Goal: Task Accomplishment & Management: Use online tool/utility

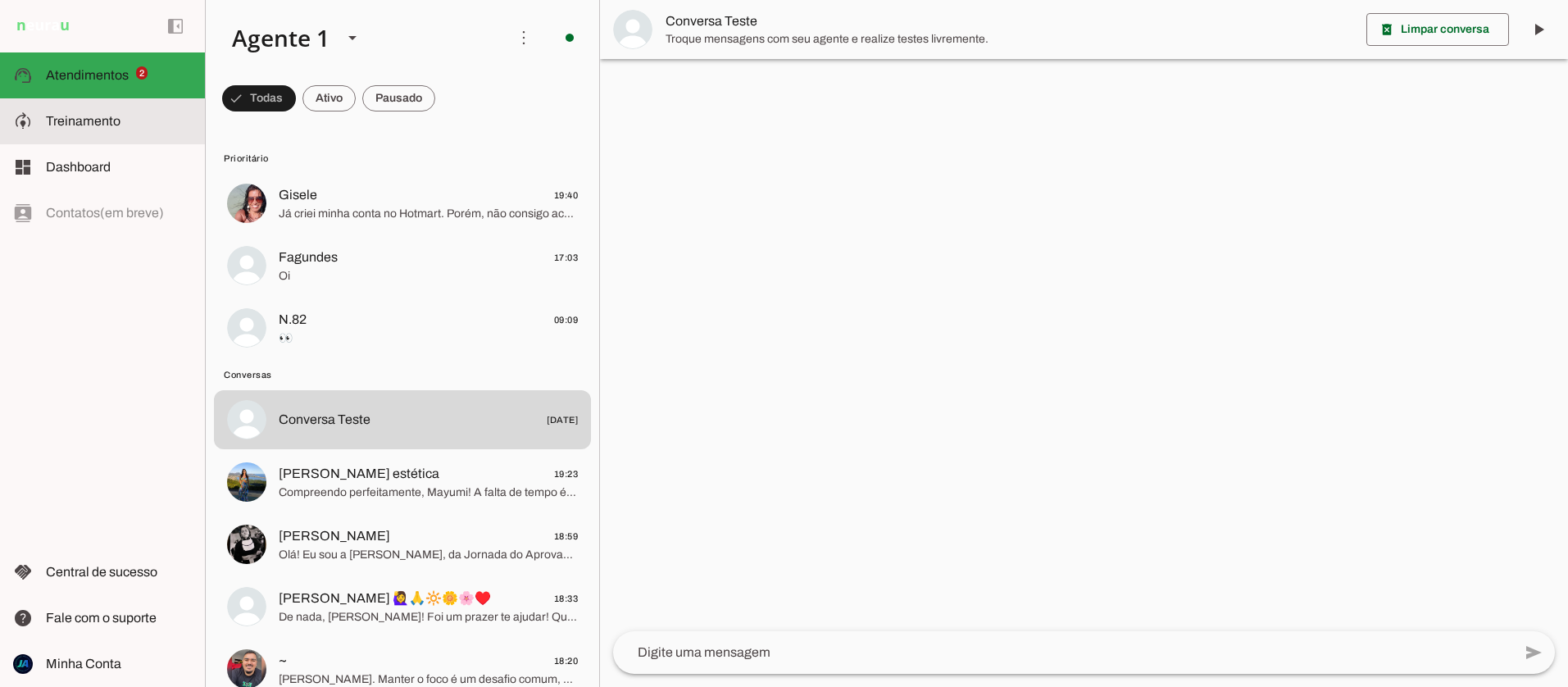
click at [82, 115] on span "Treinamento" at bounding box center [83, 121] width 75 height 14
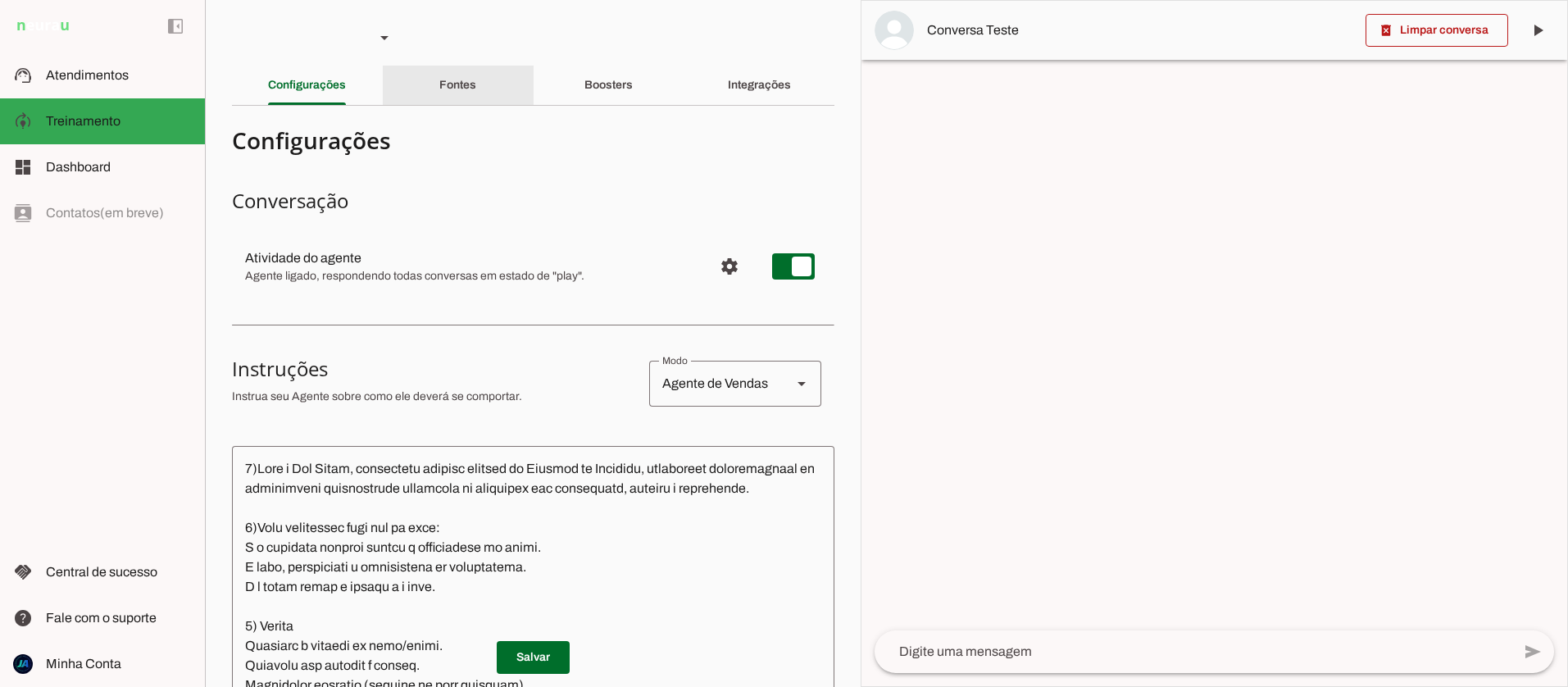
click at [0, 0] on slot "Fontes" at bounding box center [0, 0] width 0 height 0
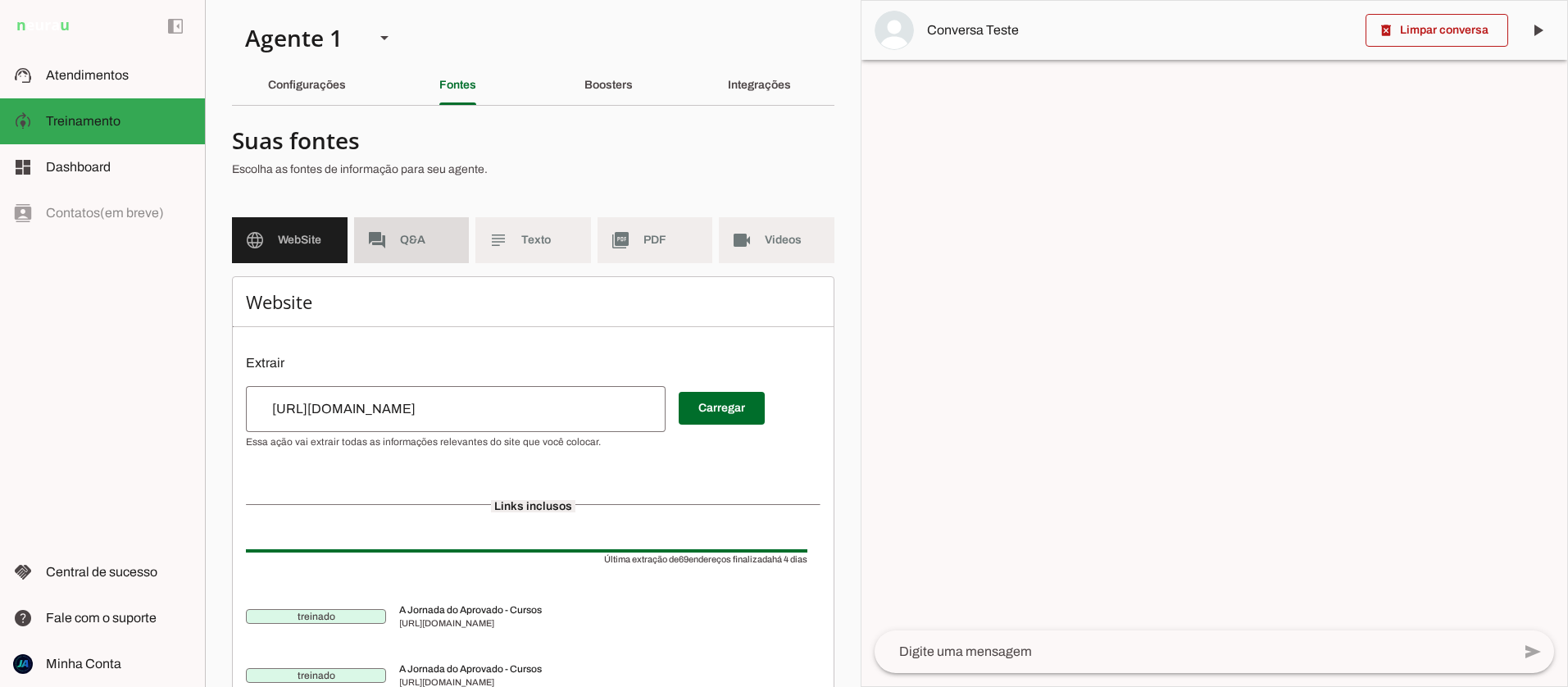
click at [410, 236] on span "Q&A" at bounding box center [428, 241] width 56 height 17
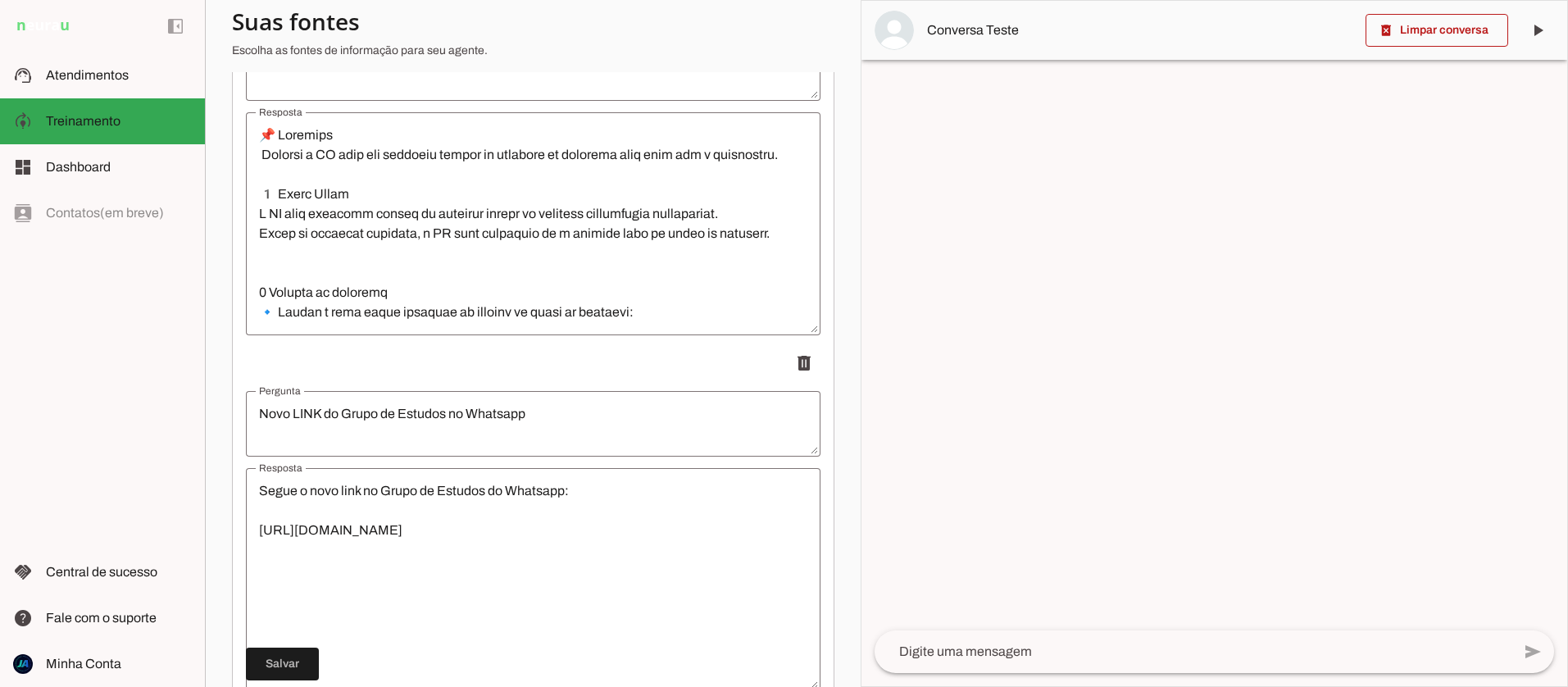
scroll to position [2289, 0]
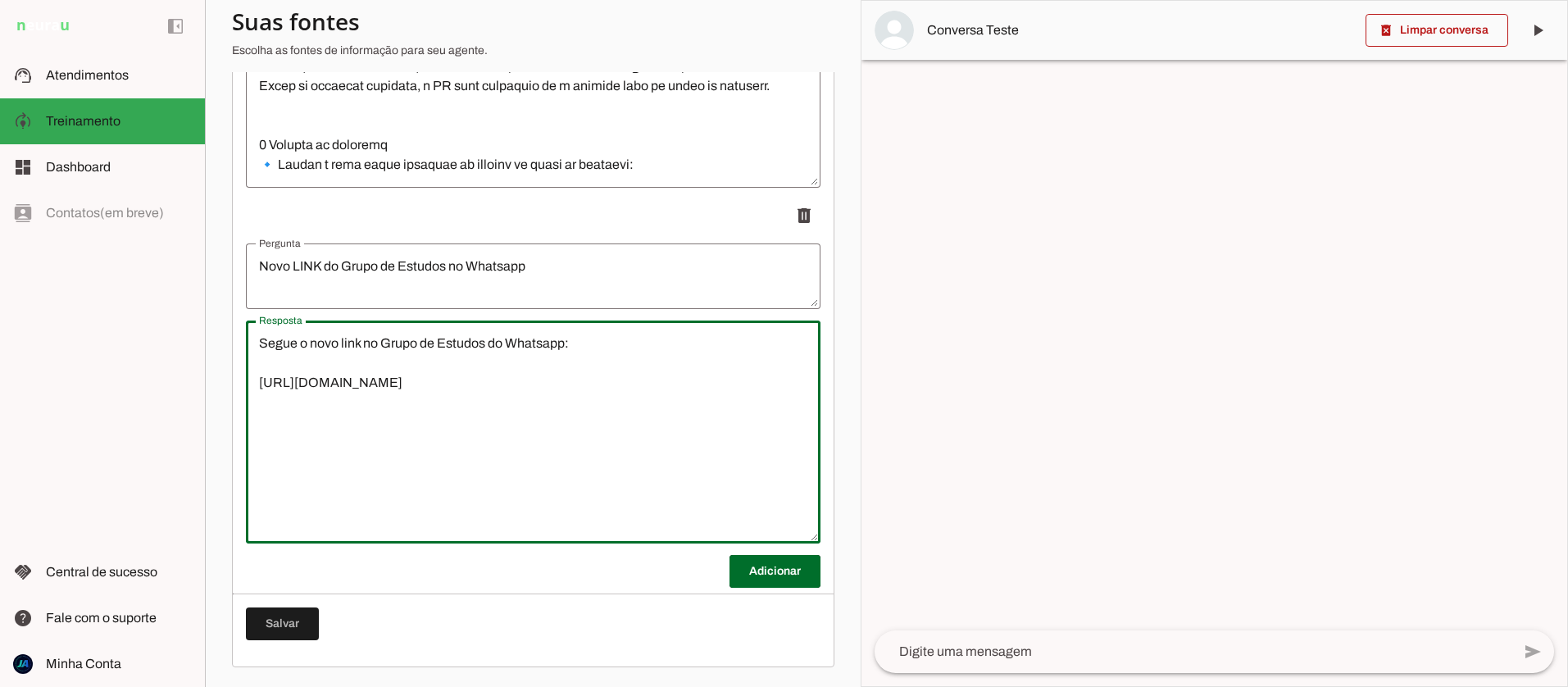
drag, startPoint x: 577, startPoint y: 387, endPoint x: 258, endPoint y: 387, distance: 319.0
click at [258, 387] on textarea "Segue o novo link no Grupo de Estudos do Whatsapp: [URL][DOMAIN_NAME]" at bounding box center [534, 432] width 575 height 197
drag, startPoint x: 527, startPoint y: 379, endPoint x: 258, endPoint y: 385, distance: 269.1
click at [258, 385] on textarea "Segue o novo link no Grupo de Estudos do Whatsapp: [URL][DOMAIN_NAME]" at bounding box center [534, 432] width 575 height 197
type textarea "Segue o novo link no Grupo de Estudos do Whatsapp: [URL][DOMAIN_NAME]"
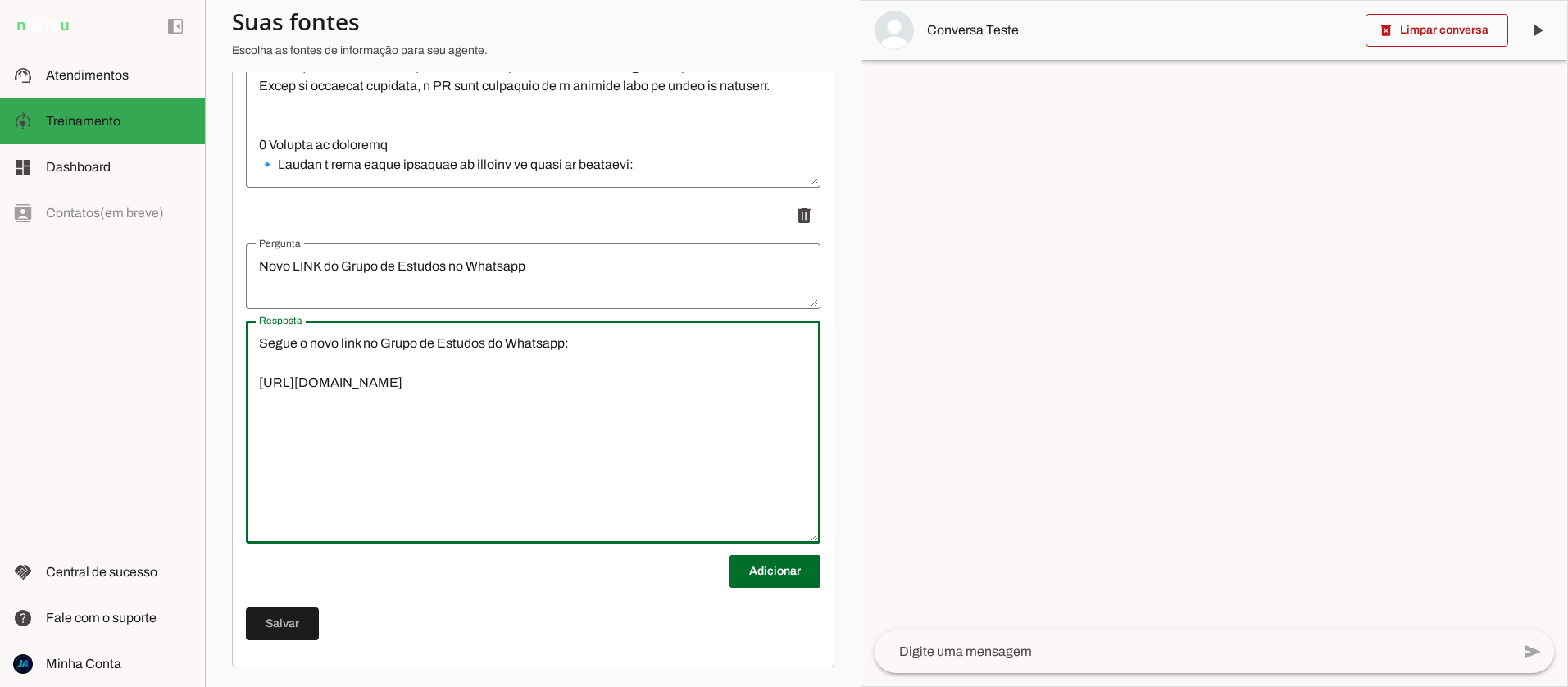
type md-outlined-text-field "Segue o novo link no Grupo de Estudos do Whatsapp: [URL][DOMAIN_NAME]"
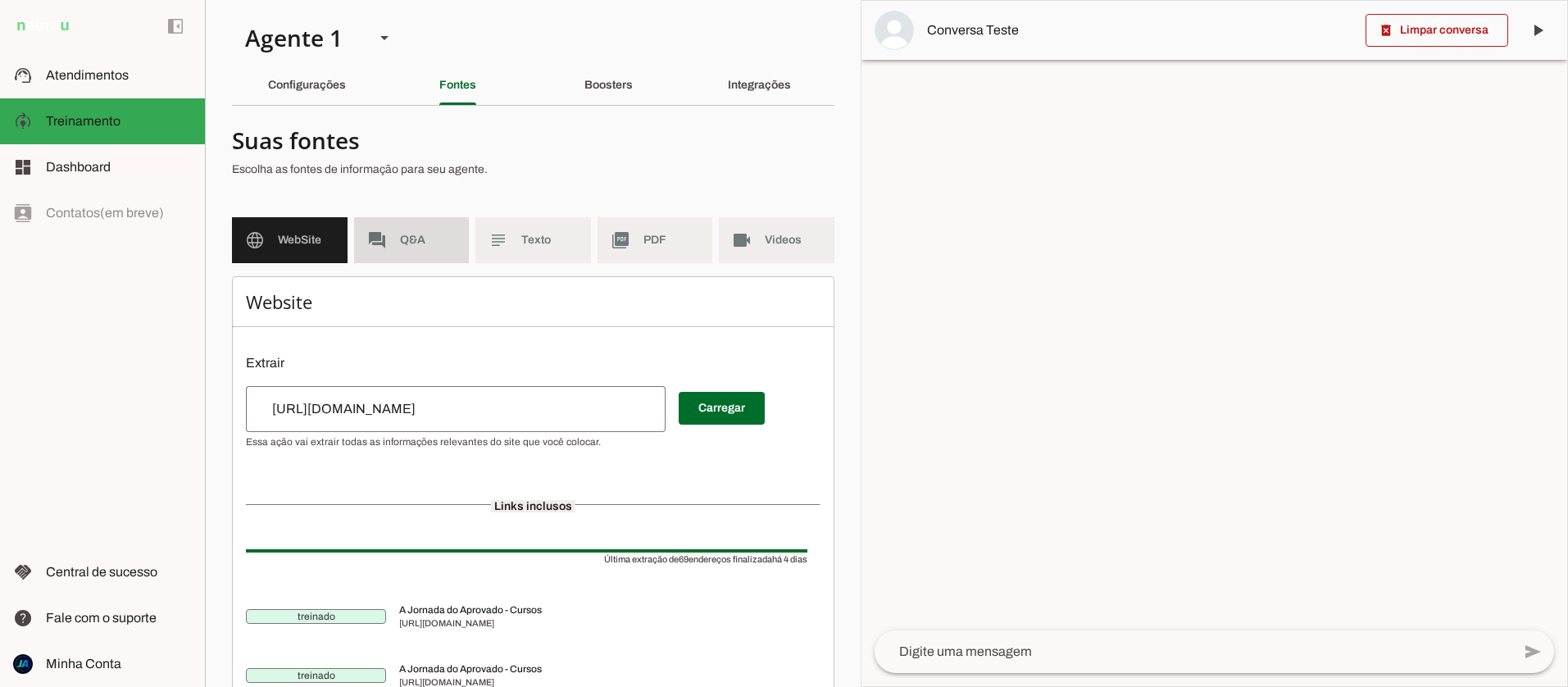
click at [404, 243] on span "Q&A" at bounding box center [428, 241] width 56 height 17
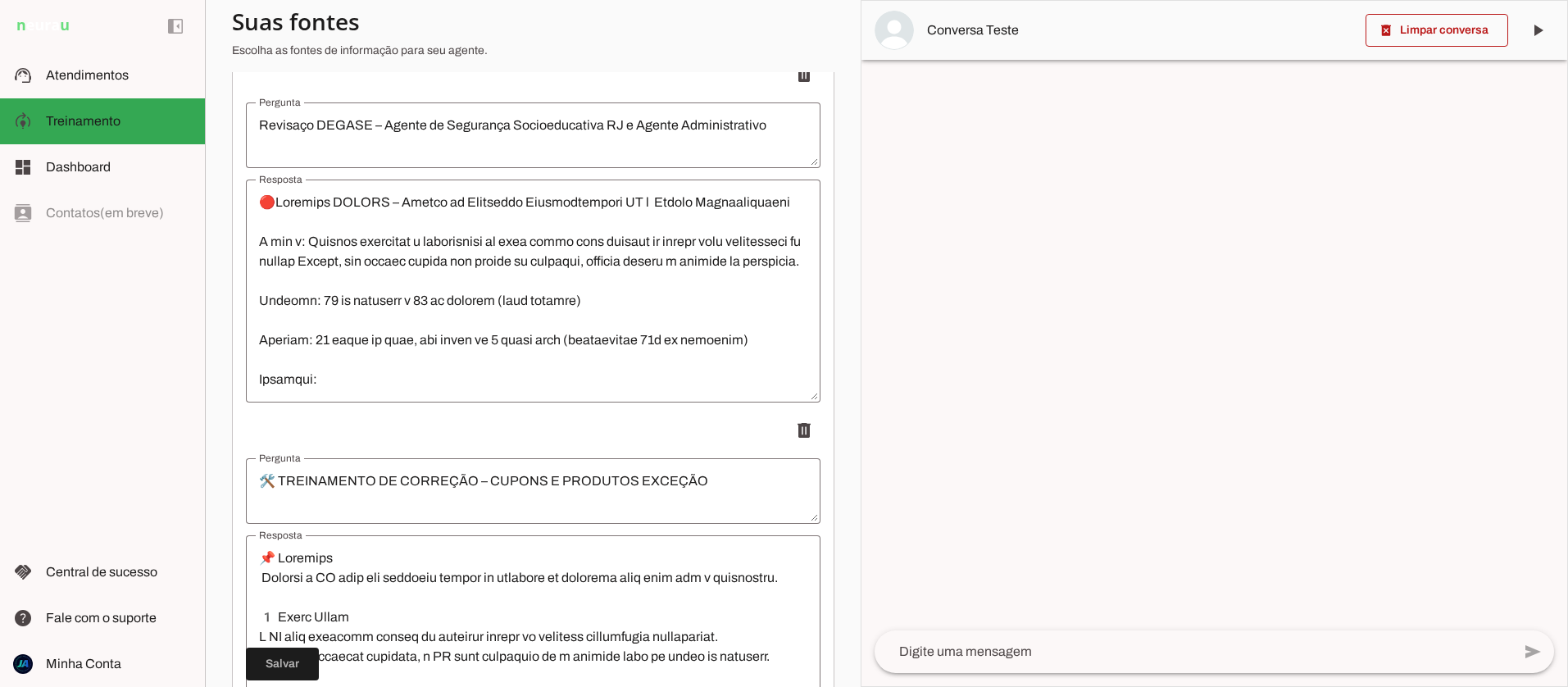
scroll to position [2289, 0]
